Goal: Transaction & Acquisition: Purchase product/service

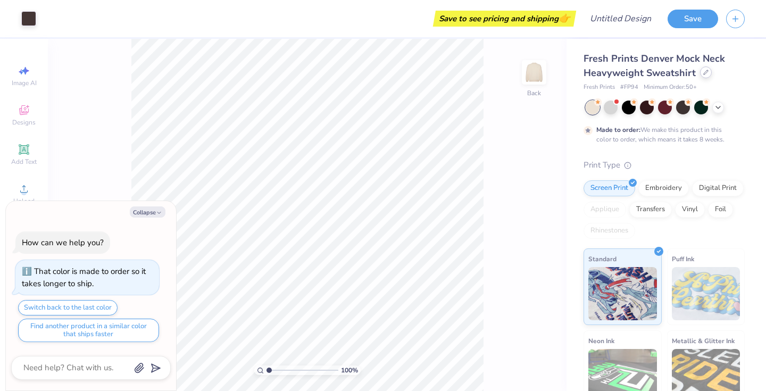
click at [706, 73] on icon at bounding box center [705, 72] width 5 height 5
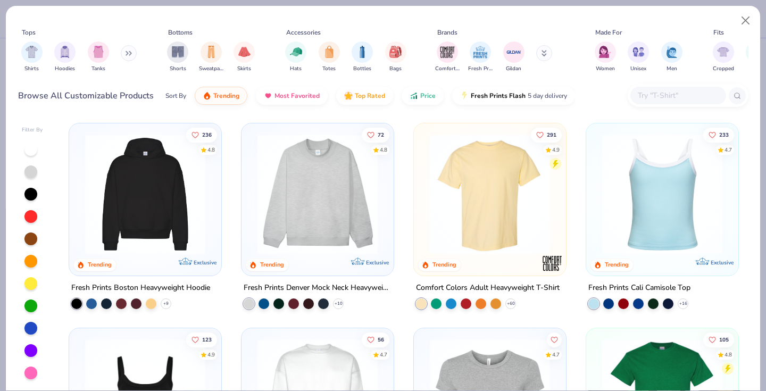
click at [111, 55] on div "Shirts Hoodies Tanks" at bounding box center [79, 56] width 122 height 39
click at [98, 52] on img "filter for Tanks" at bounding box center [99, 51] width 12 height 12
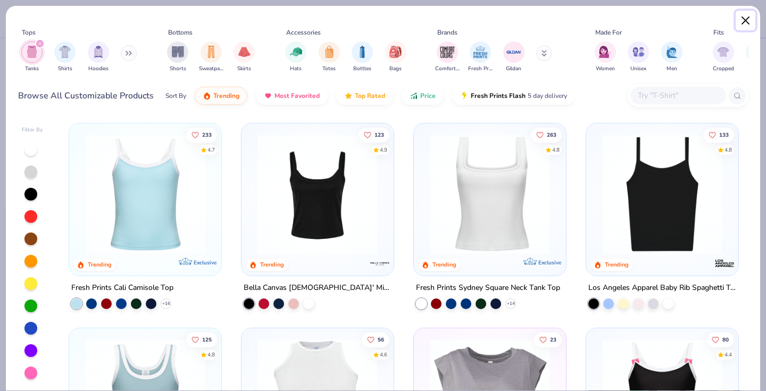
click at [742, 21] on button "Close" at bounding box center [745, 21] width 20 height 20
type textarea "x"
